Goal: Ask a question

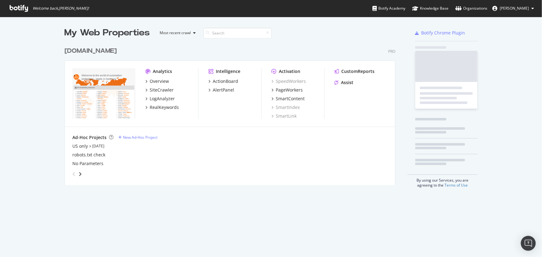
scroll to position [142, 332]
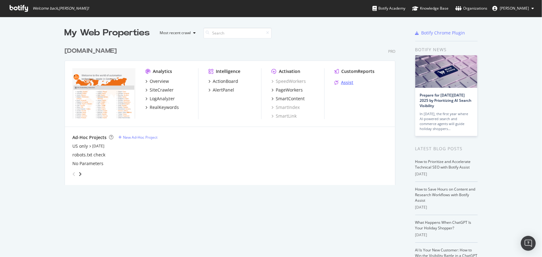
click at [346, 80] on div "Assist" at bounding box center [347, 83] width 12 height 6
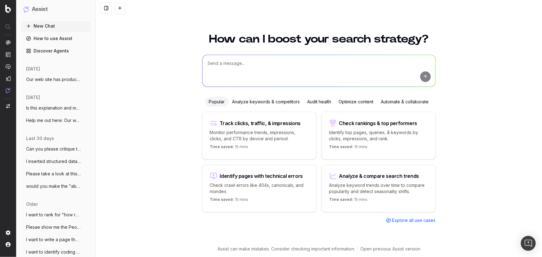
click at [241, 65] on textarea at bounding box center [319, 71] width 233 height 32
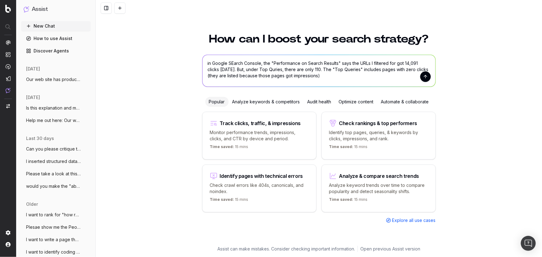
drag, startPoint x: 397, startPoint y: 69, endPoint x: 390, endPoint y: 69, distance: 6.5
click at [390, 69] on textarea "in Google SEarch Console, the "Performance on Search Results" says the URLs I f…" at bounding box center [319, 71] width 233 height 32
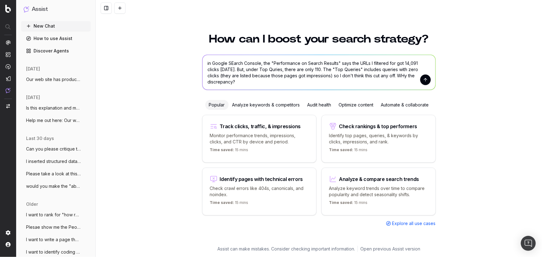
type textarea "in Google SEarch Console, the "Performance on Search Results" says the URLs I f…"
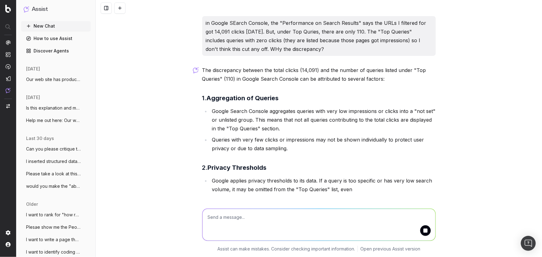
scroll to position [7, 0]
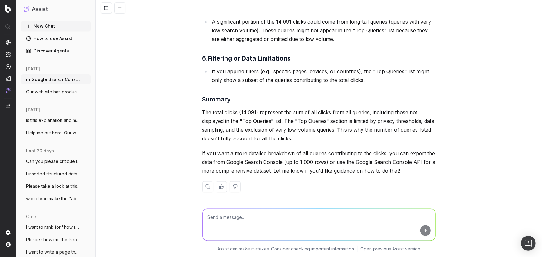
scroll to position [309, 0]
click at [279, 215] on textarea at bounding box center [319, 225] width 233 height 32
type textarea "yes please provide guidance on how to do that"
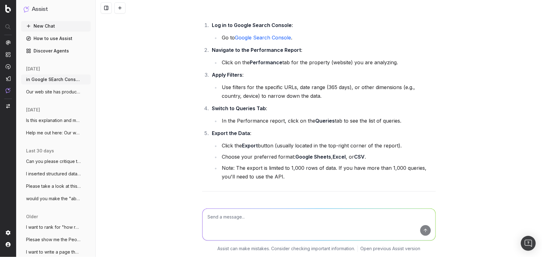
scroll to position [574, 0]
